Goal: Navigation & Orientation: Find specific page/section

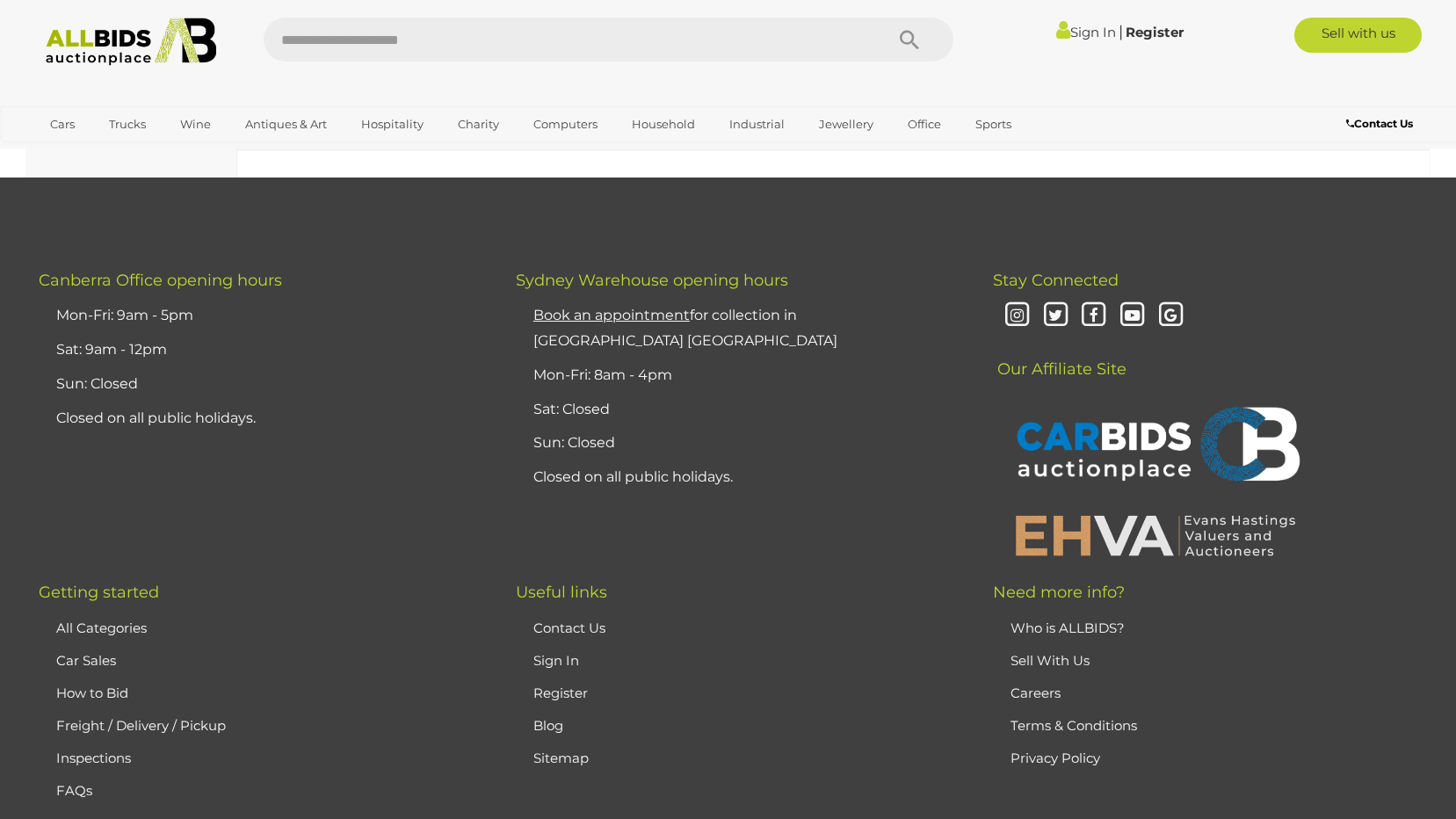
scroll to position [15211, 0]
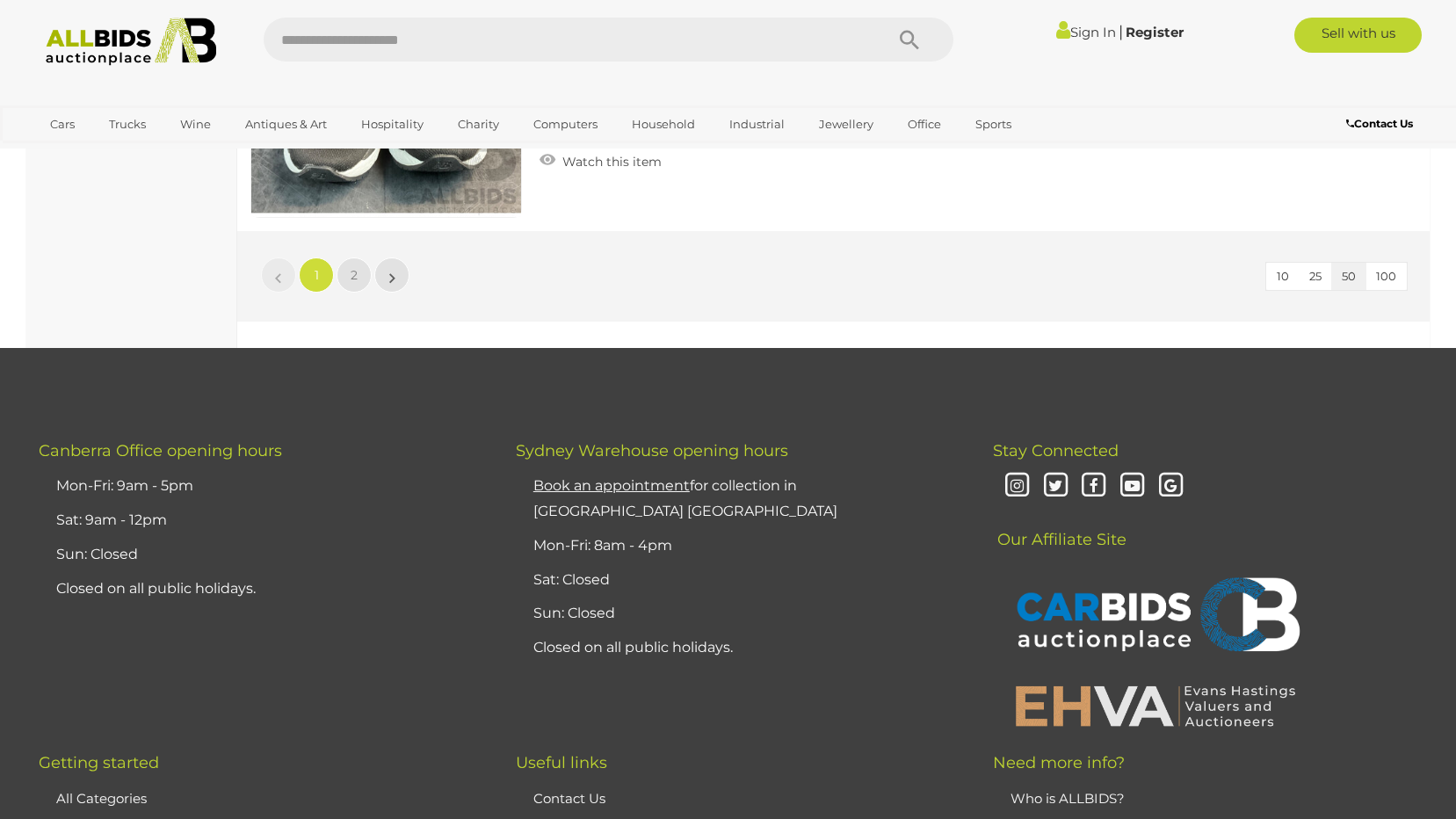
click at [391, 274] on li "»" at bounding box center [392, 275] width 35 height 36
click at [390, 278] on li "»" at bounding box center [392, 275] width 35 height 36
click at [390, 283] on li "»" at bounding box center [392, 275] width 35 height 36
click at [389, 286] on li "»" at bounding box center [392, 275] width 35 height 36
click at [381, 286] on link "»" at bounding box center [392, 275] width 36 height 36
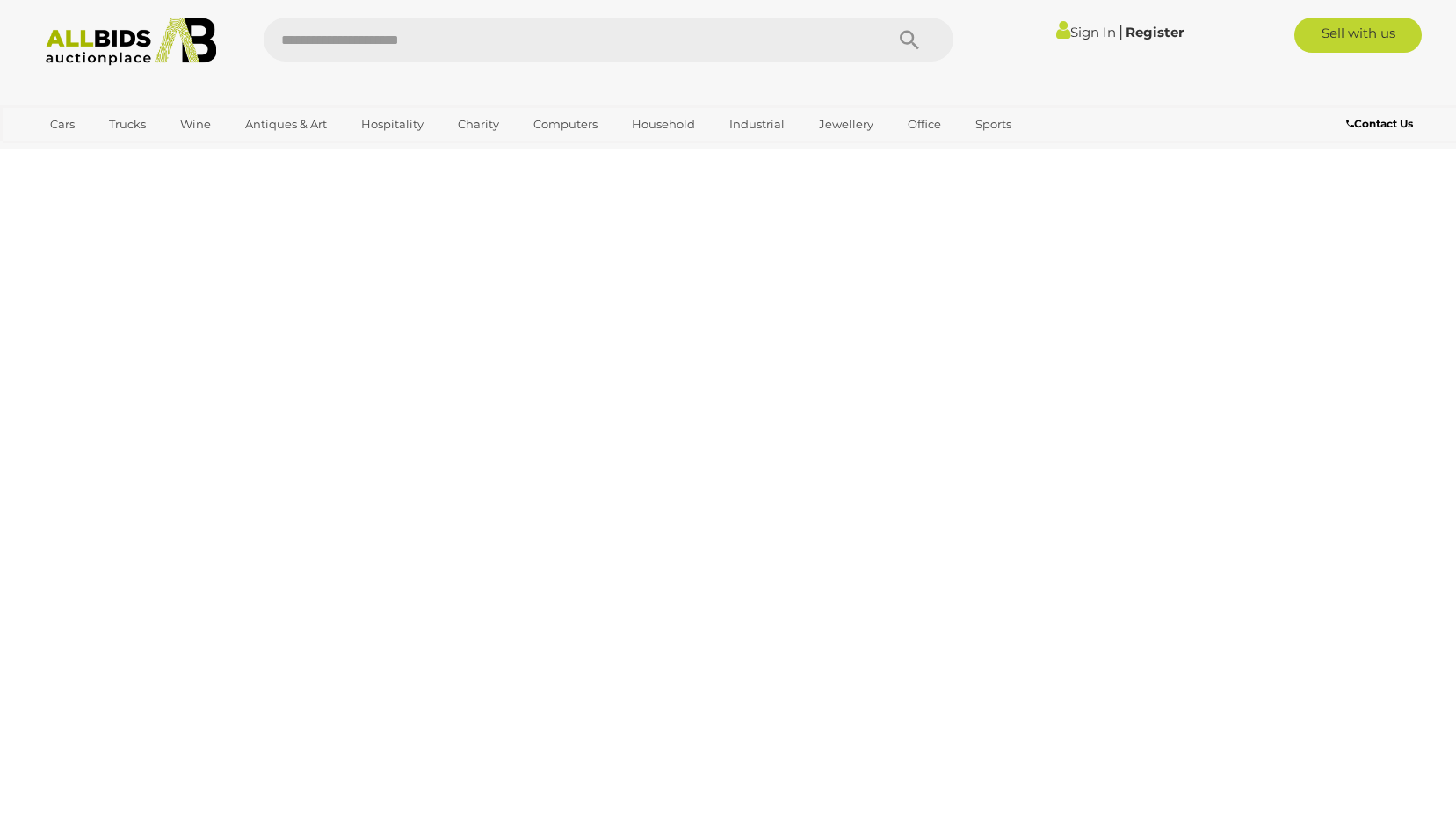
scroll to position [220, 0]
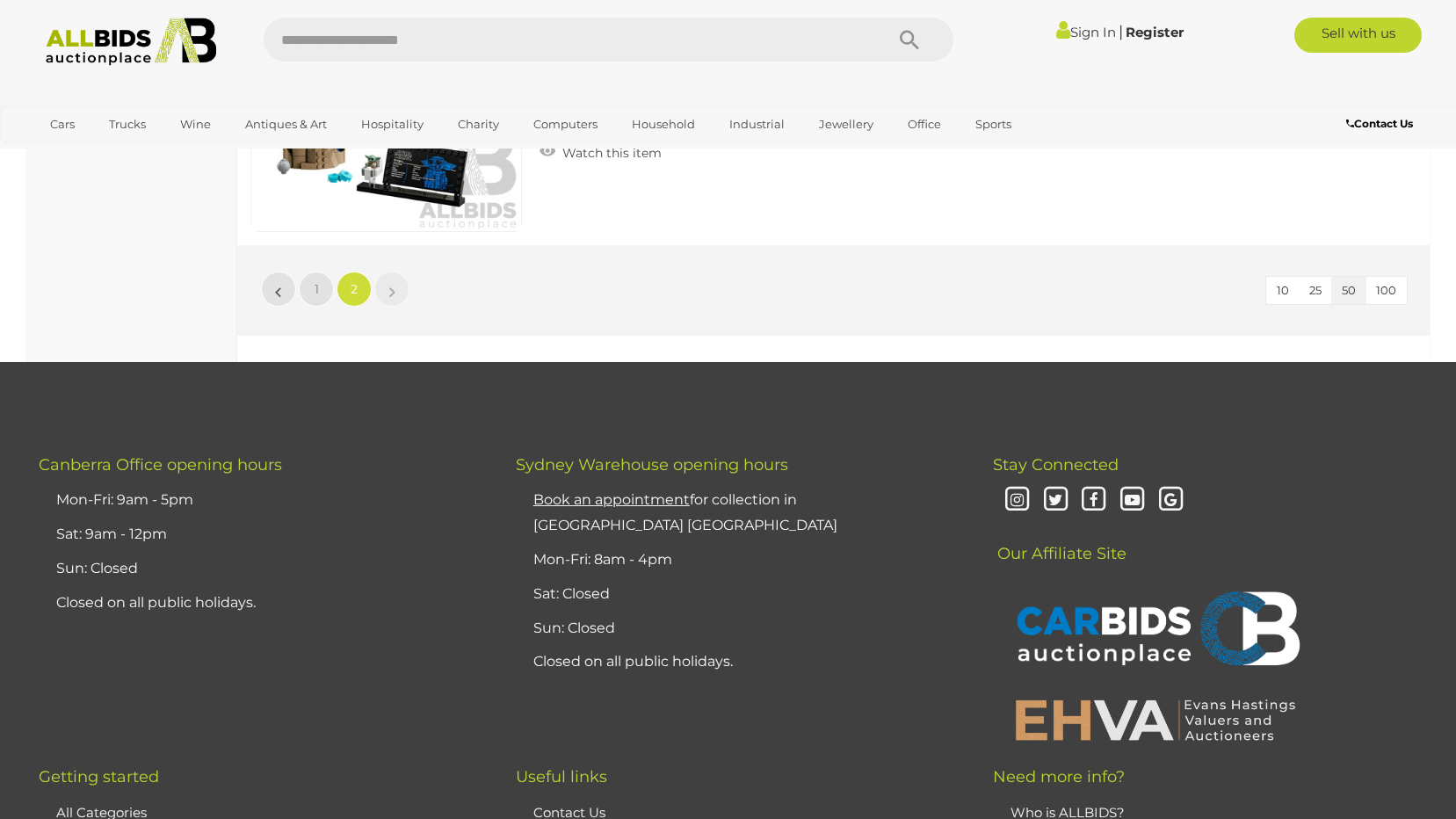
scroll to position [14024, 0]
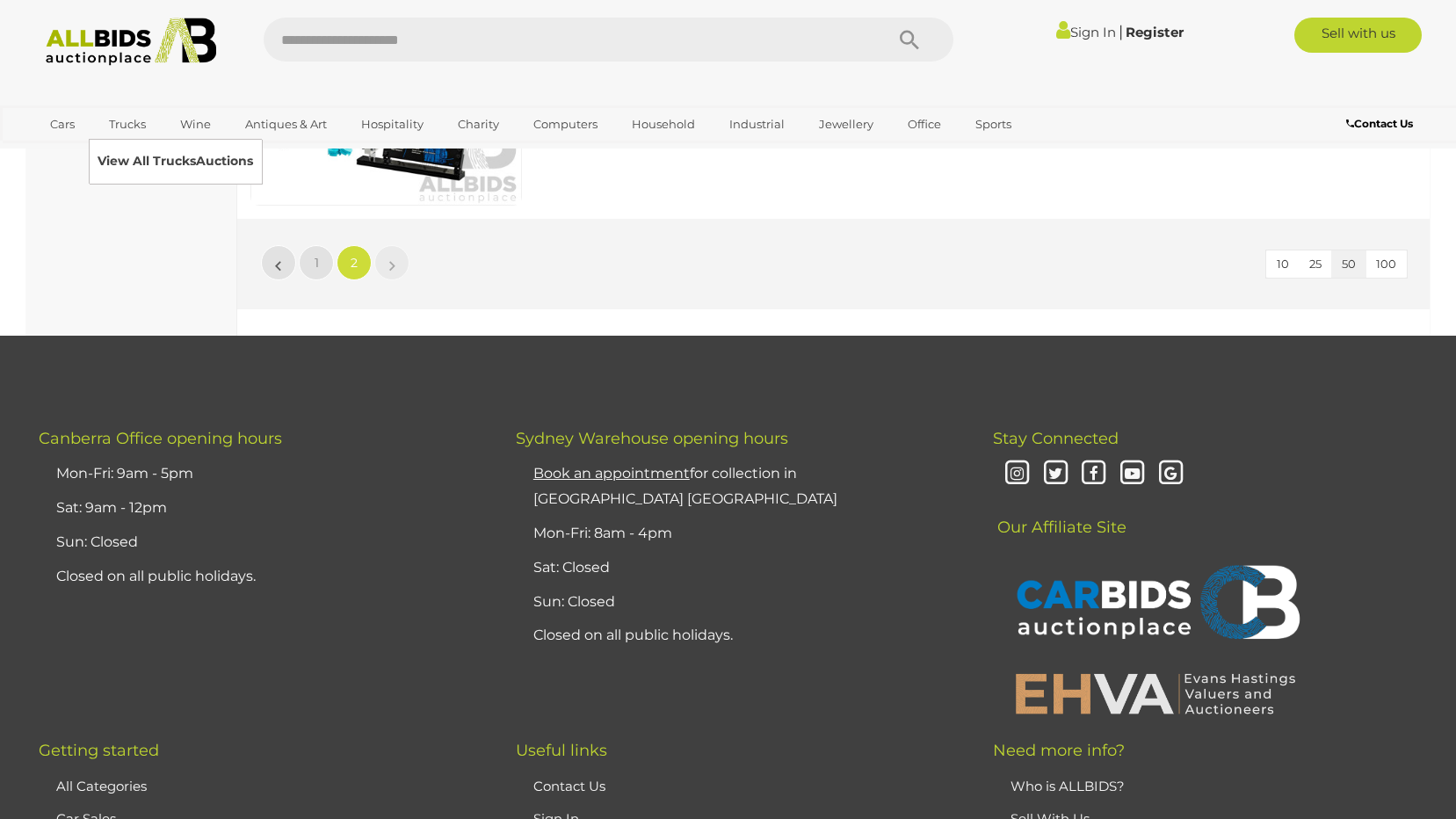
click at [138, 156] on link "View All Trucks Auctions" at bounding box center [175, 161] width 155 height 28
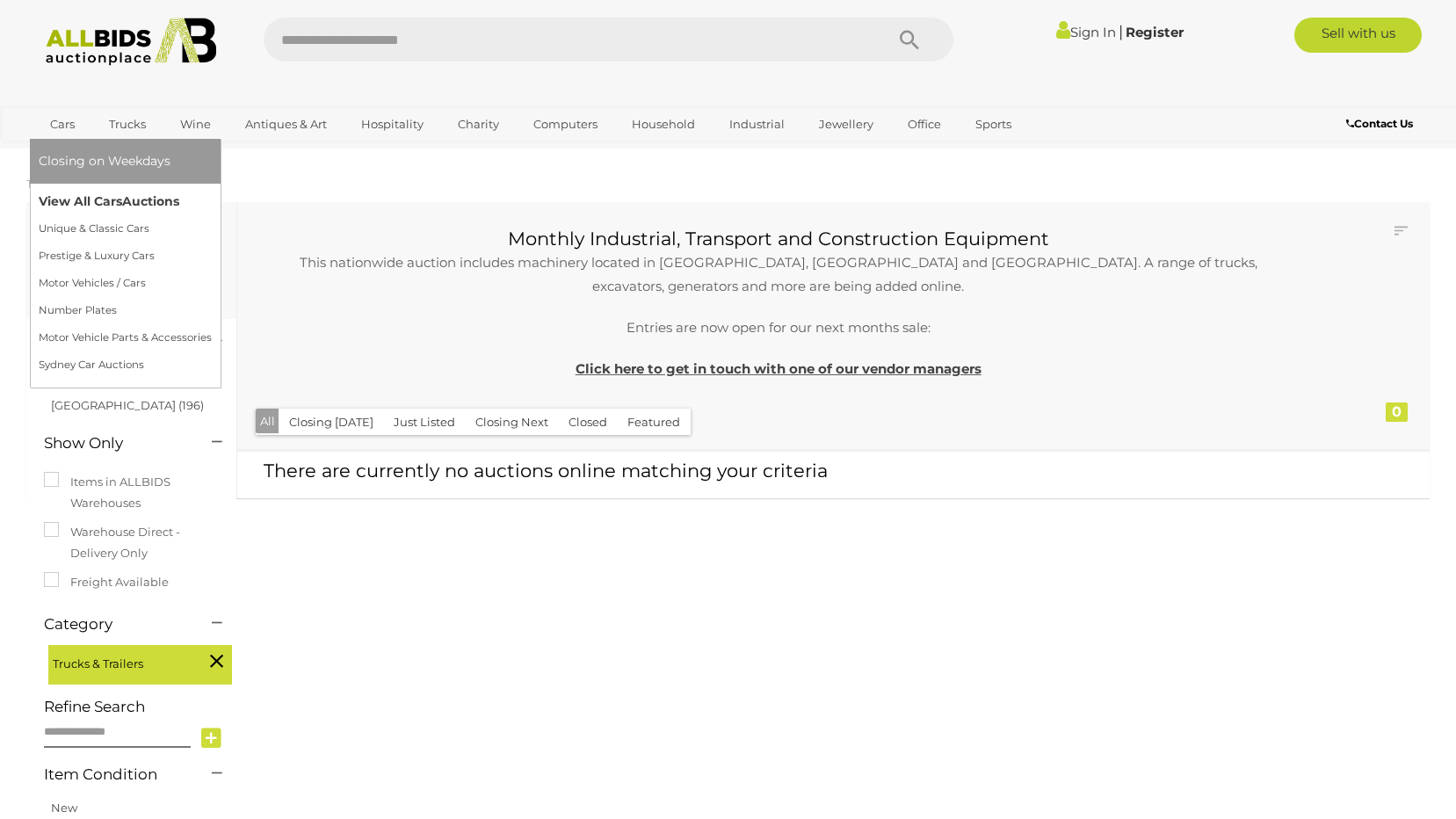
click at [74, 196] on link "View All Cars Auctions" at bounding box center [125, 202] width 173 height 28
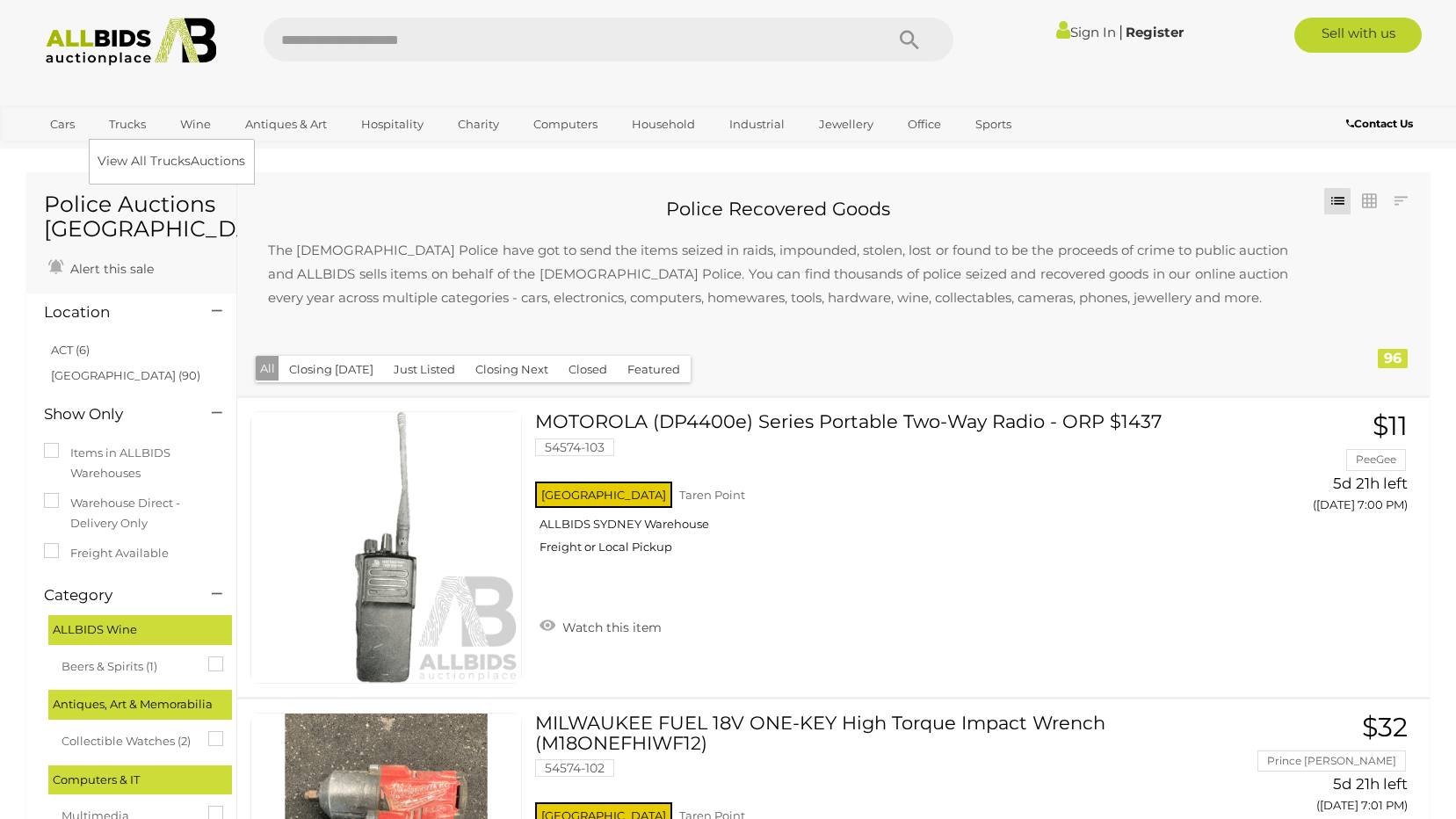
scroll to position [6024, 0]
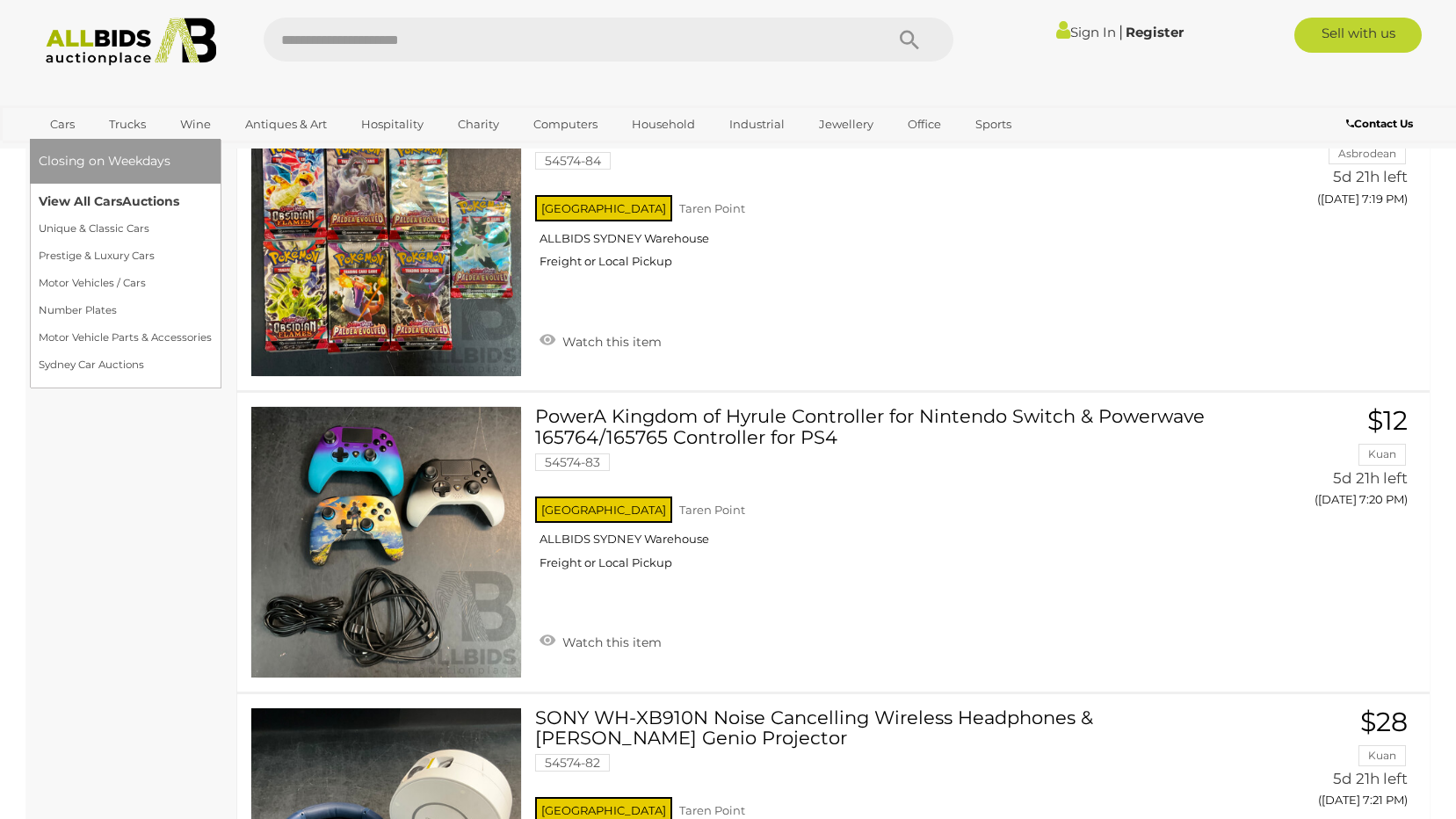
click at [139, 204] on span "Auctions" at bounding box center [150, 201] width 57 height 16
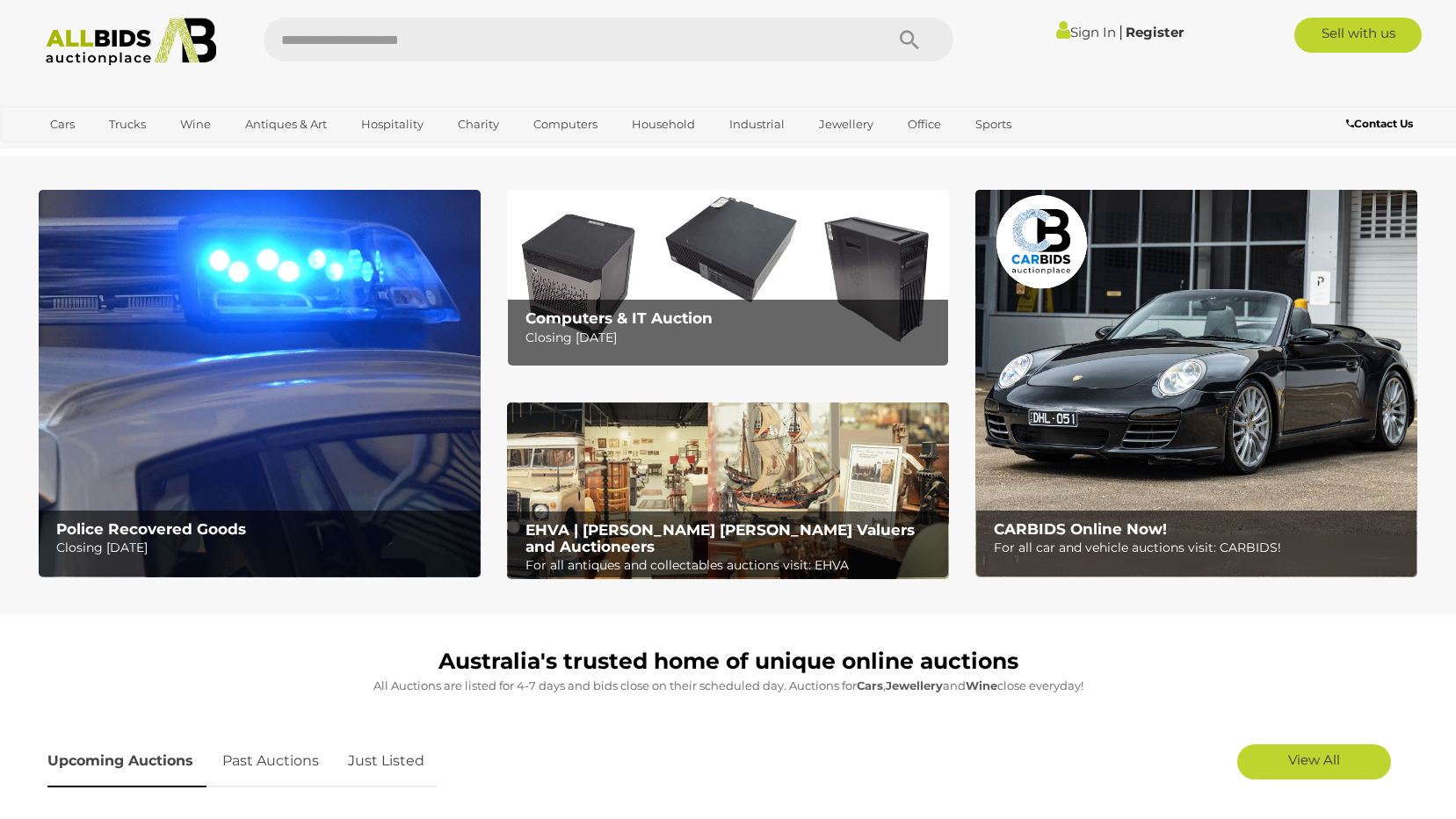
click at [1154, 410] on img at bounding box center [1197, 384] width 442 height 388
click at [340, 319] on img at bounding box center [259, 384] width 442 height 388
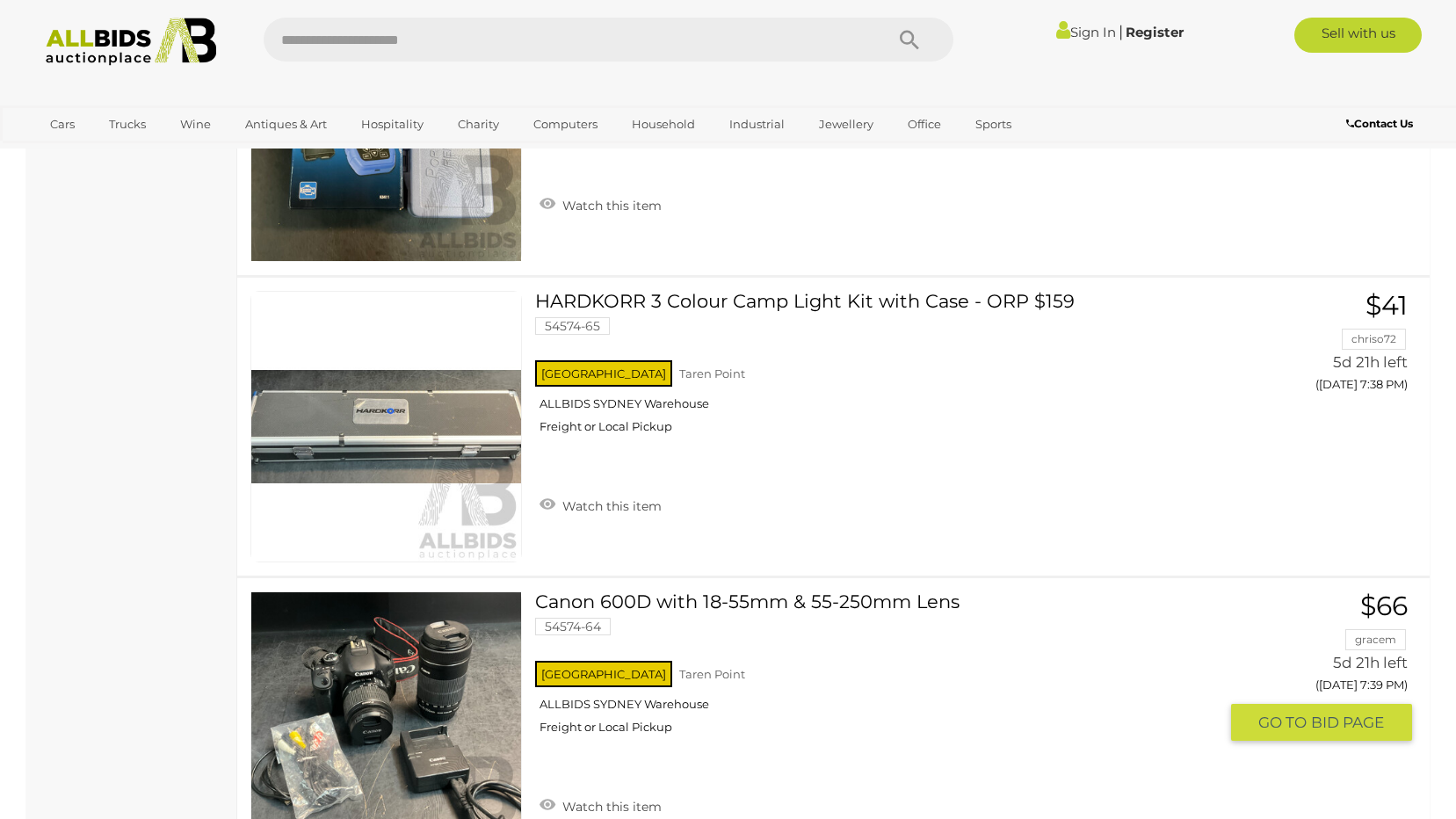
scroll to position [11388, 0]
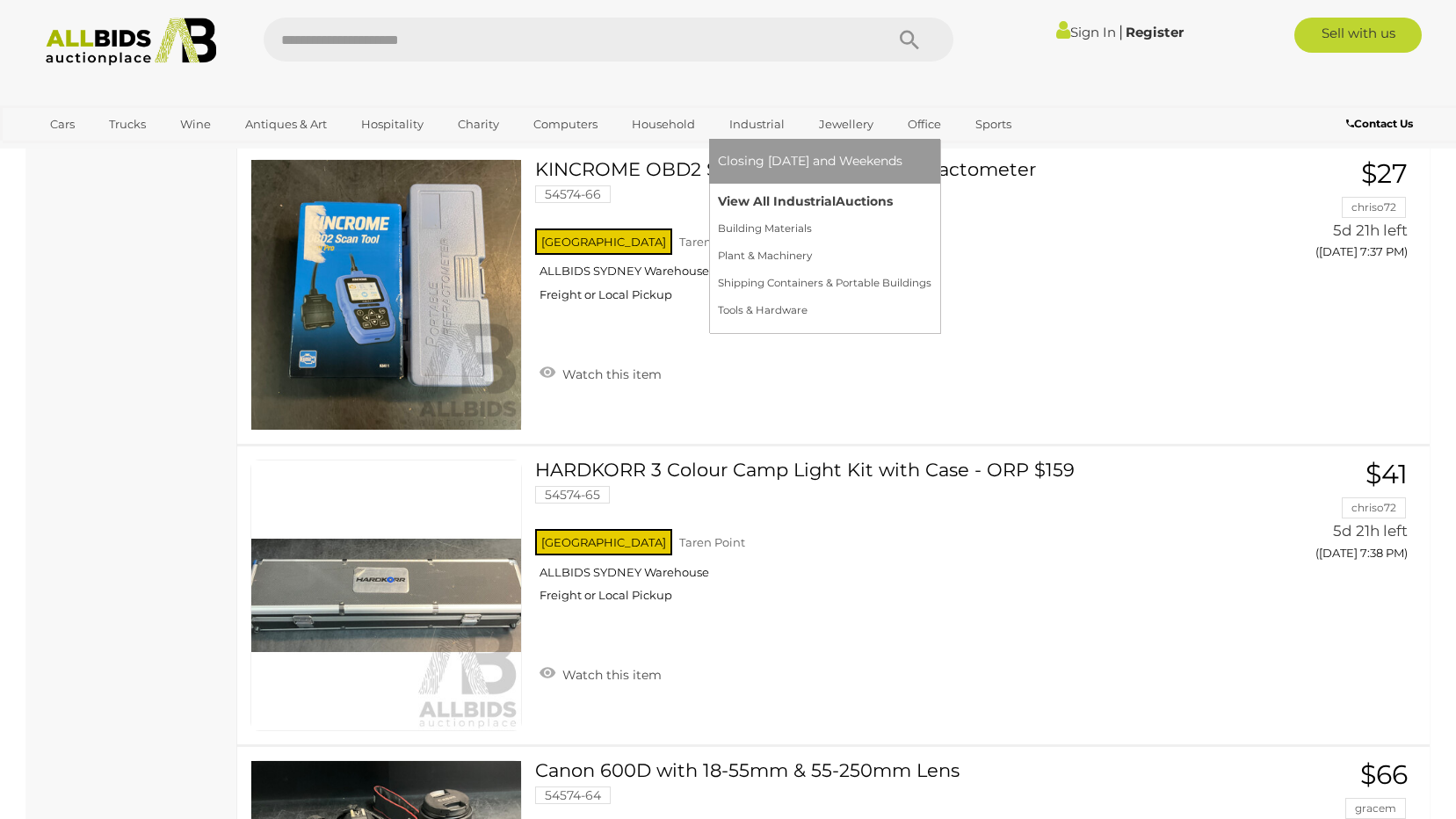
click at [773, 201] on link "View All Industrial Auctions" at bounding box center [825, 202] width 214 height 28
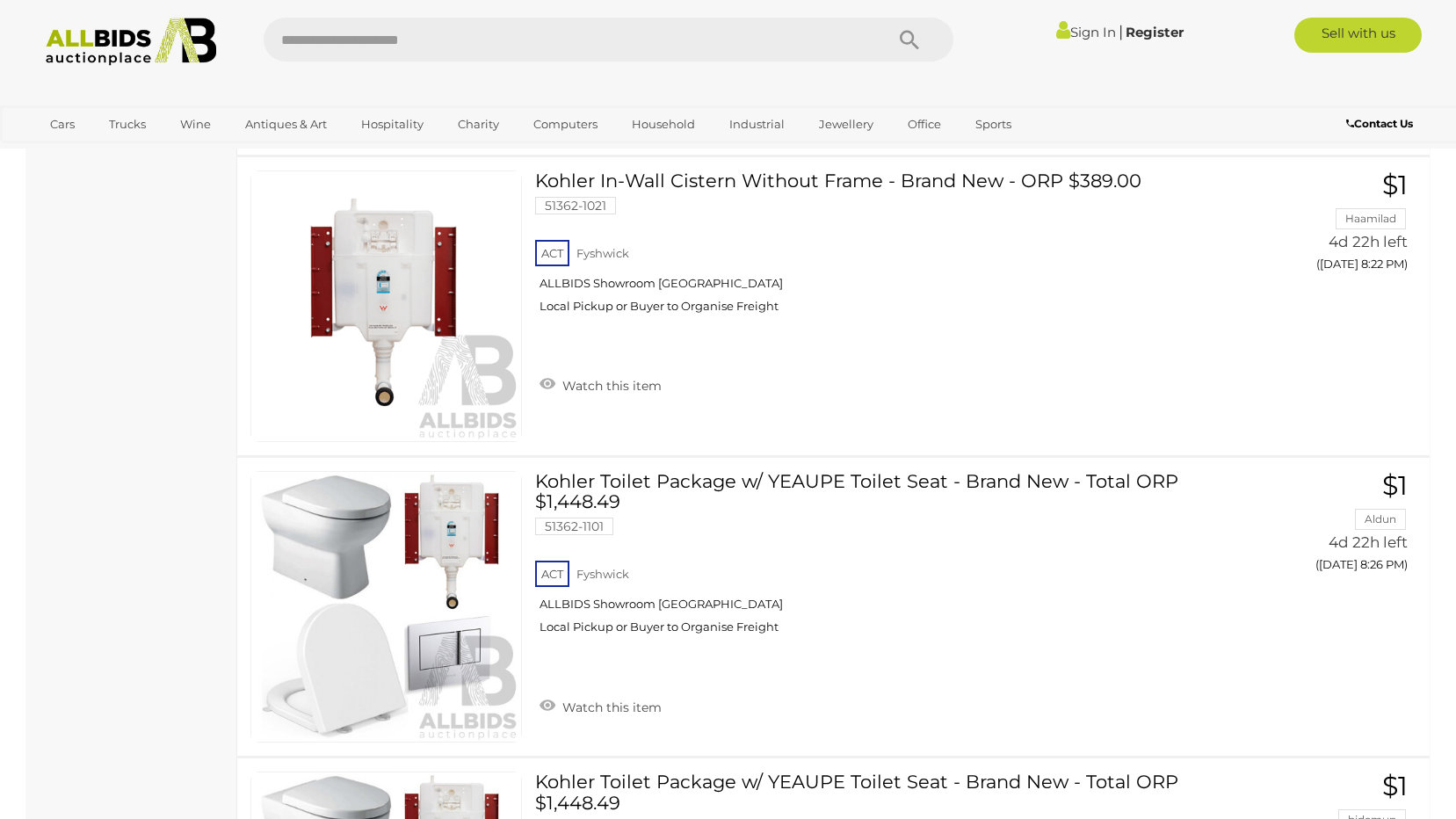
scroll to position [4660, 0]
